Goal: Task Accomplishment & Management: Use online tool/utility

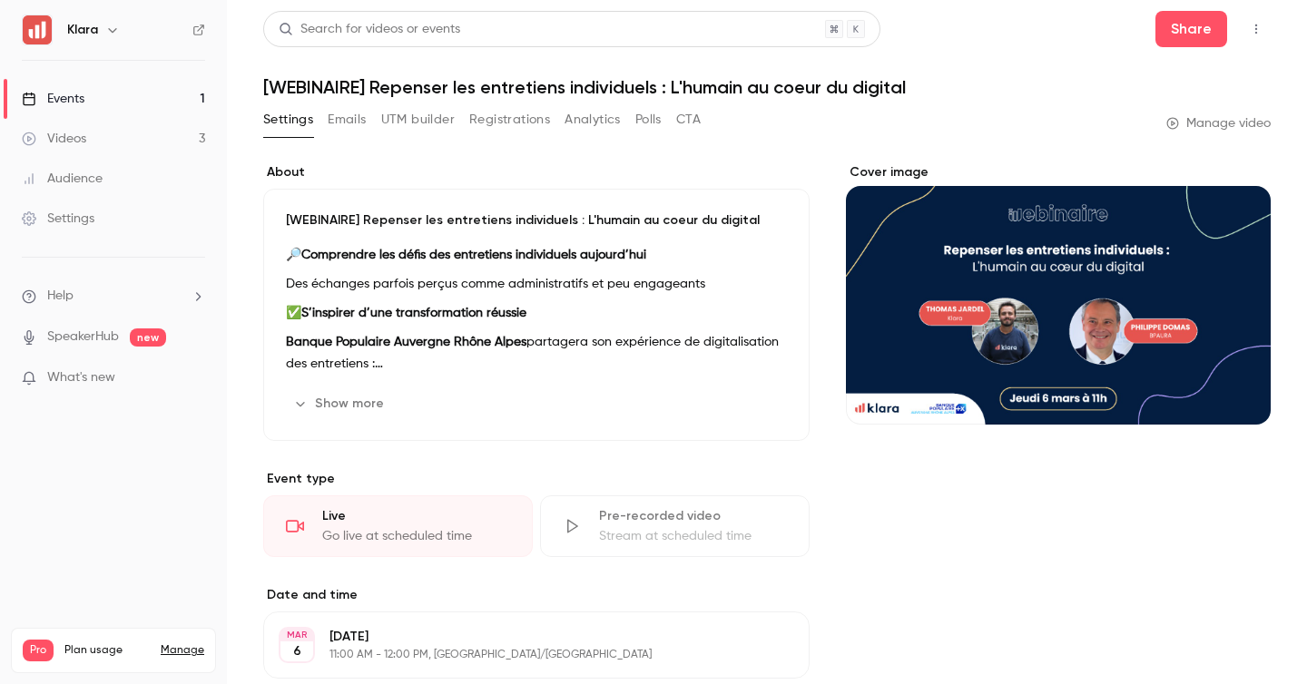
click at [141, 89] on link "Events 1" at bounding box center [113, 99] width 227 height 40
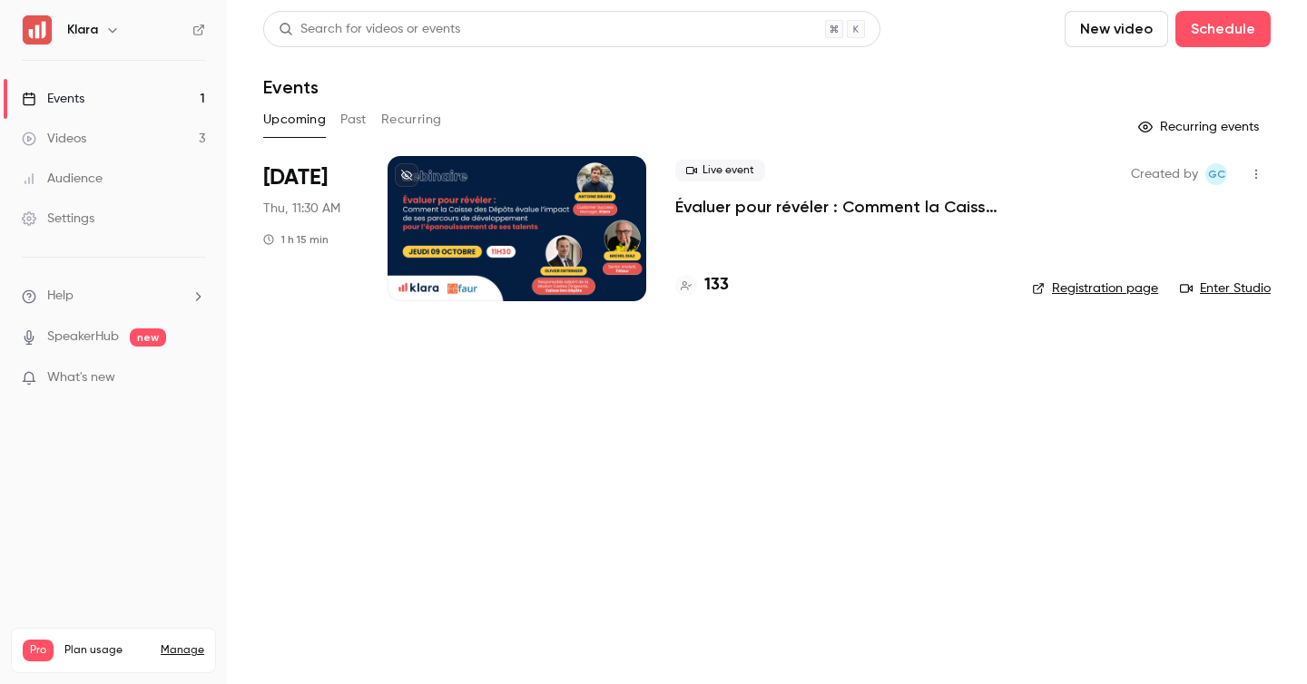
click at [713, 268] on div "Live event Évaluer pour révéler : Comment la Caisse des Dépôts évalue l’impact …" at bounding box center [839, 228] width 328 height 145
click at [712, 288] on h4 "133" at bounding box center [716, 285] width 25 height 25
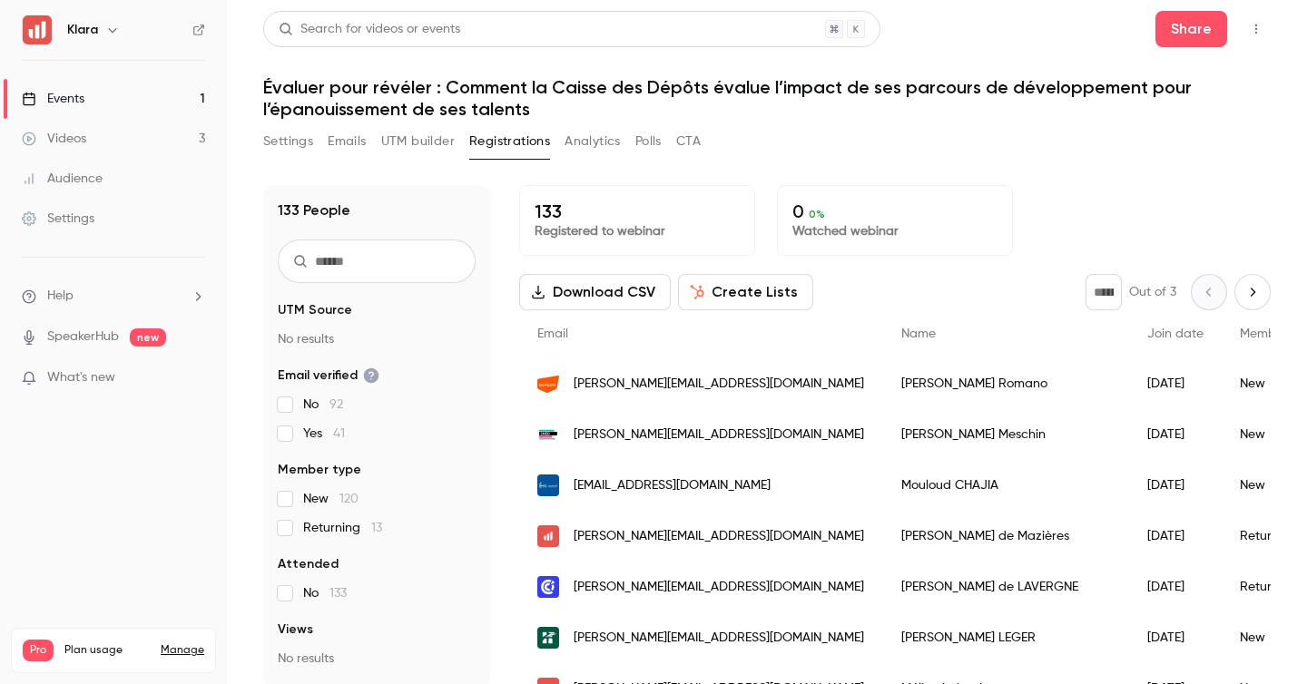
click at [169, 93] on link "Events 1" at bounding box center [113, 99] width 227 height 40
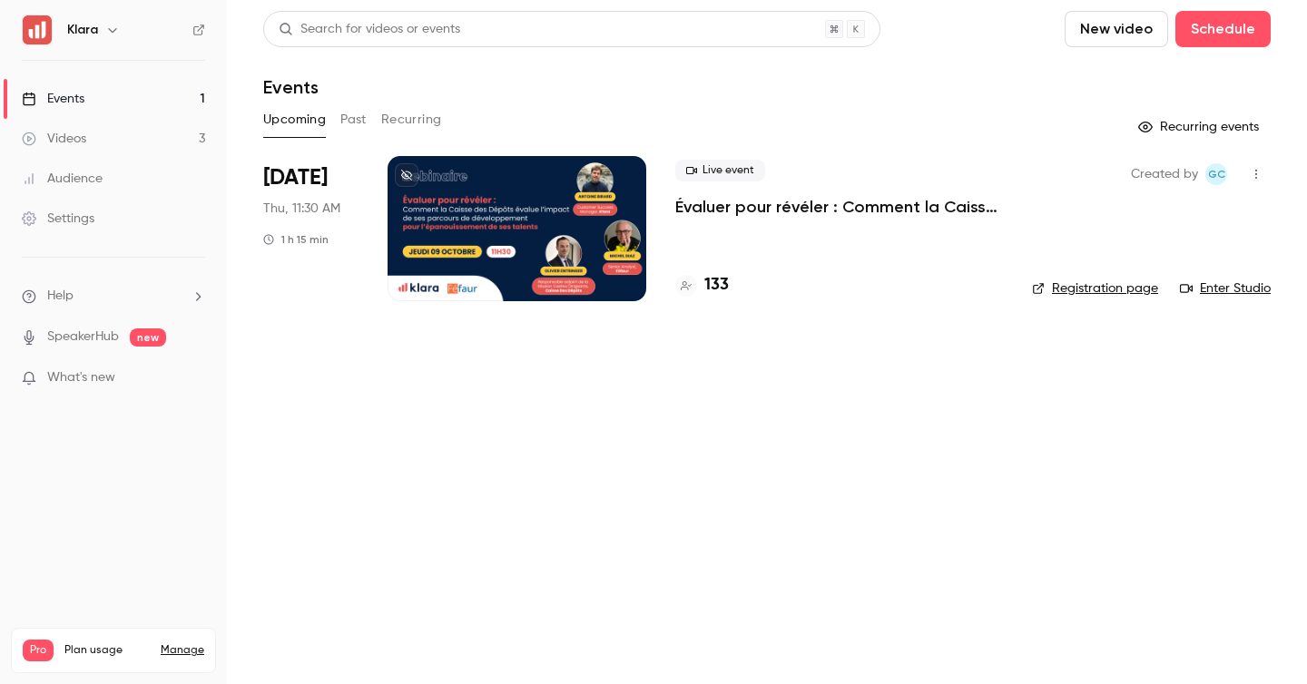
click at [615, 226] on div at bounding box center [517, 228] width 259 height 145
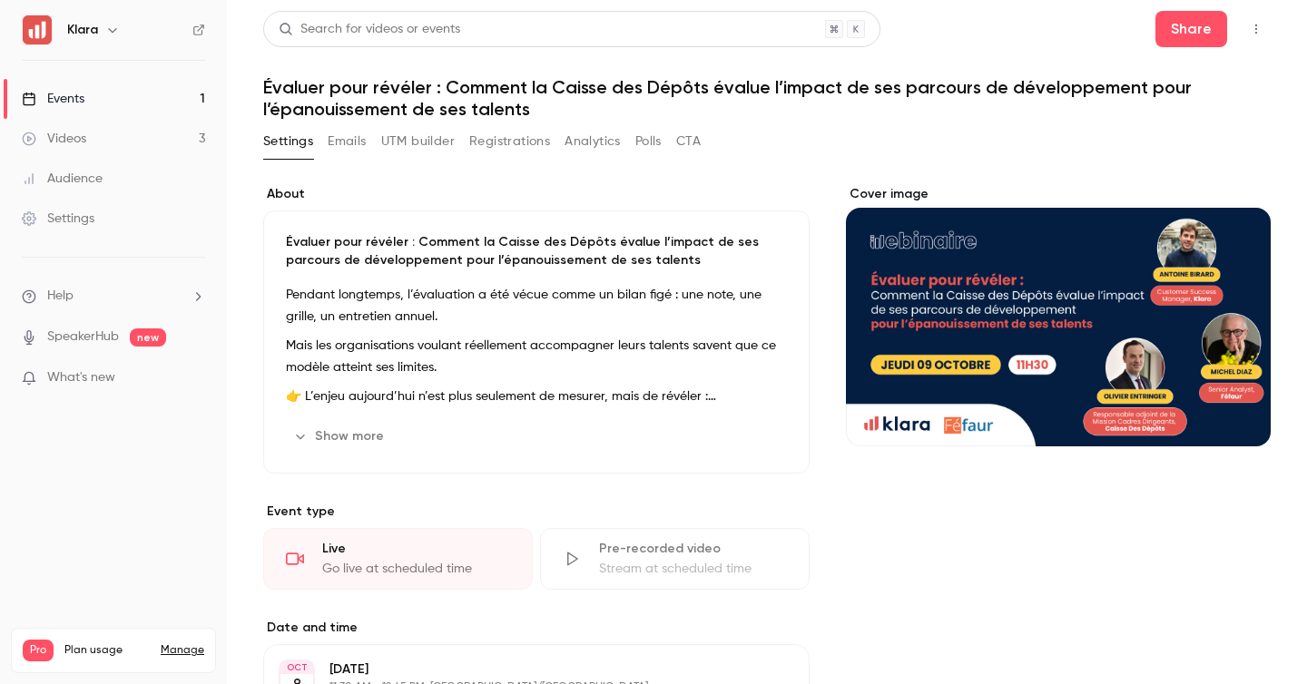
click at [1261, 27] on icon "button" at bounding box center [1256, 29] width 15 height 13
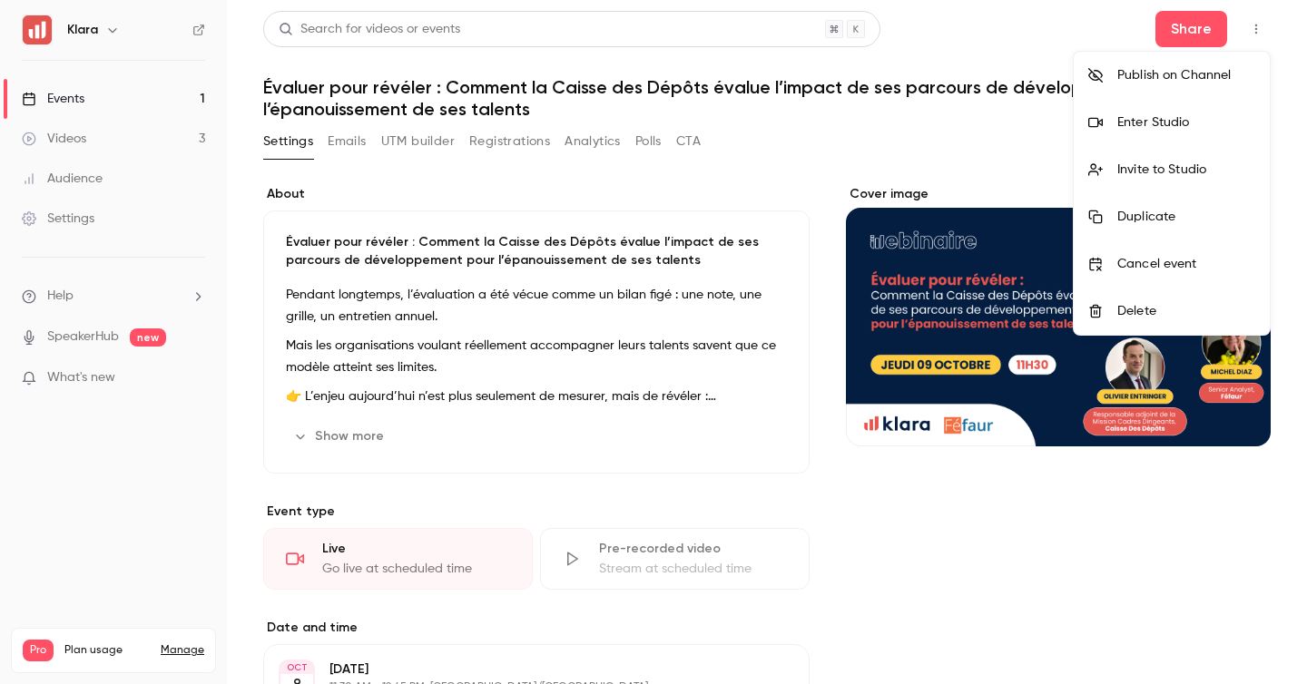
click at [1181, 166] on div "Invite to Studio" at bounding box center [1186, 170] width 138 height 18
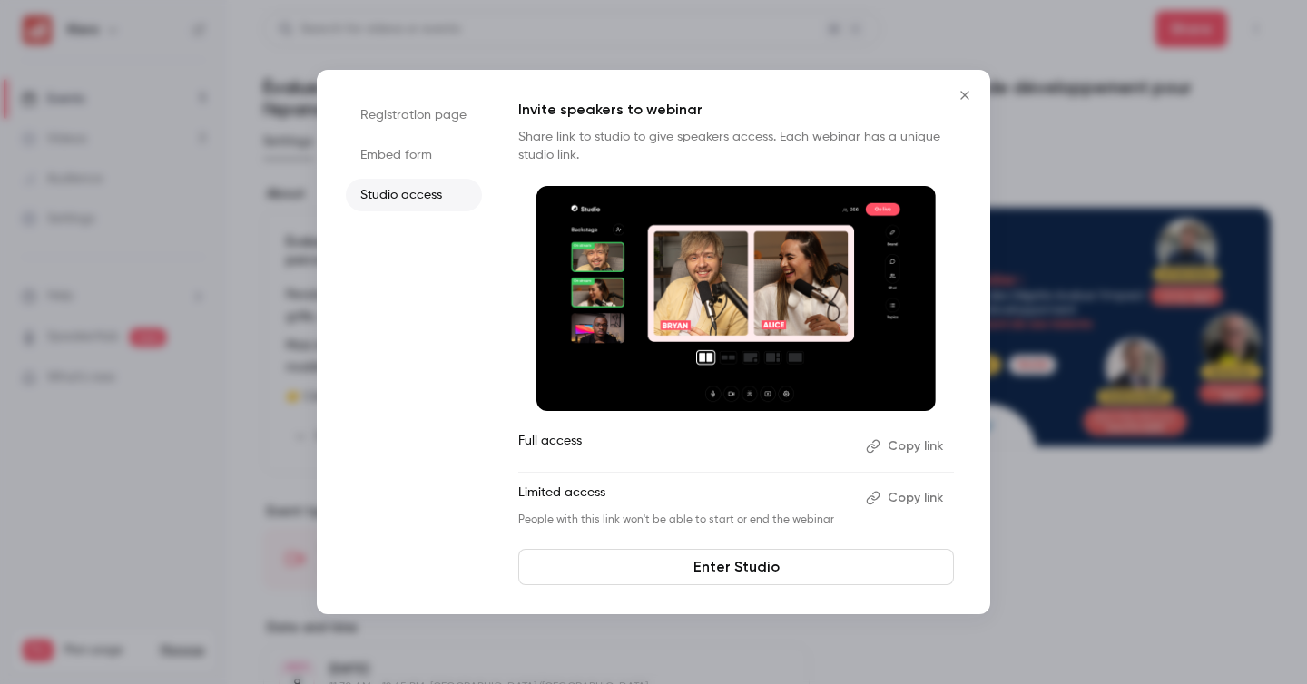
click at [920, 497] on button "Copy link" at bounding box center [906, 498] width 95 height 29
click at [212, 369] on div at bounding box center [653, 342] width 1307 height 684
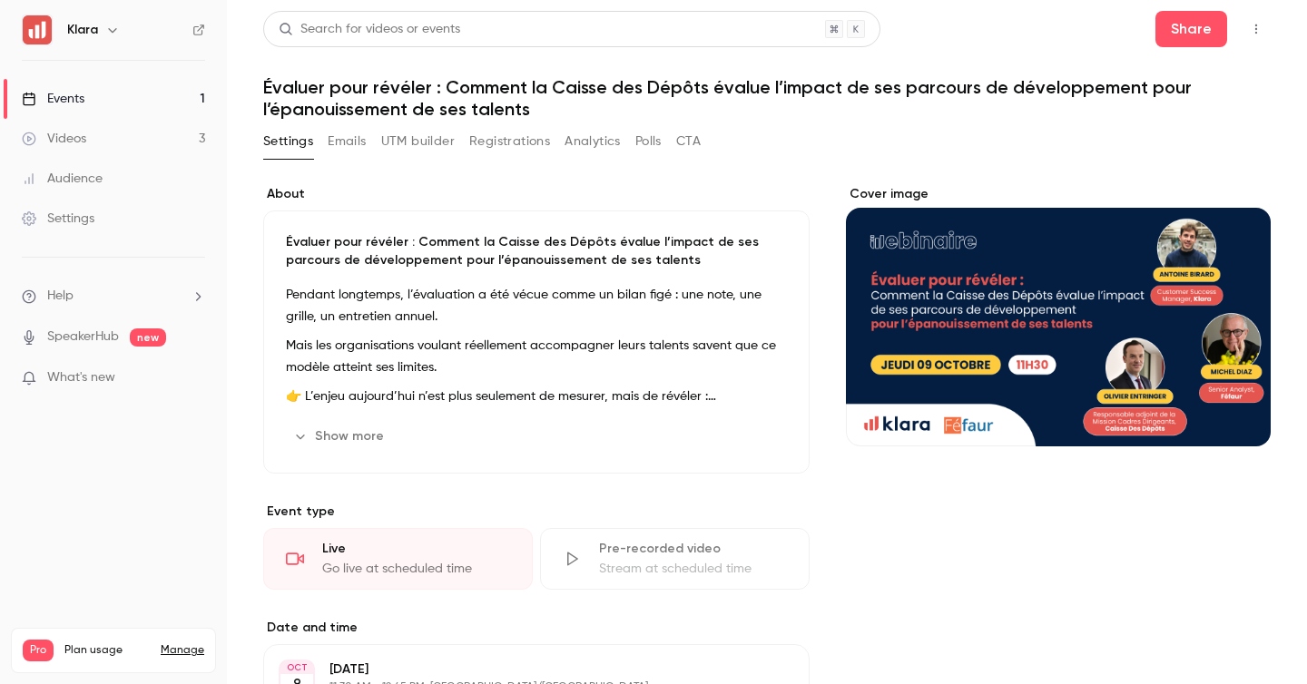
click at [156, 101] on link "Events 1" at bounding box center [113, 99] width 227 height 40
